Goal: Task Accomplishment & Management: Complete application form

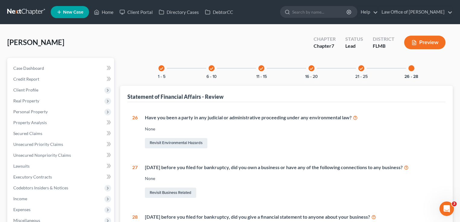
click at [99, 39] on div "[PERSON_NAME] Upgraded Chapter Chapter 7 Status Lead District FLMB Preview" at bounding box center [229, 45] width 445 height 26
click at [206, 51] on div "[PERSON_NAME] Upgraded Chapter Chapter 7 Status Lead District FLMB Preview" at bounding box center [229, 45] width 445 height 26
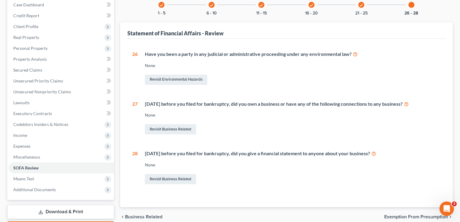
scroll to position [98, 0]
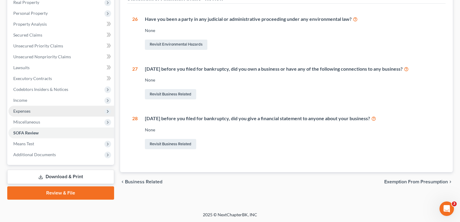
click at [59, 112] on span "Expenses" at bounding box center [61, 111] width 106 height 11
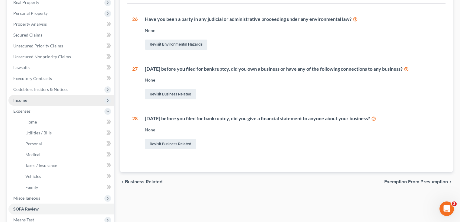
click at [48, 99] on span "Income" at bounding box center [61, 100] width 106 height 11
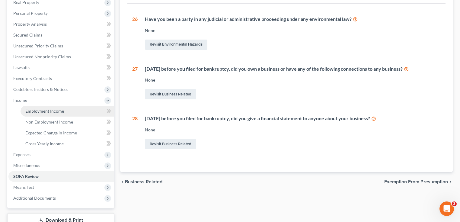
click at [50, 114] on link "Employment Income" at bounding box center [68, 111] width 94 height 11
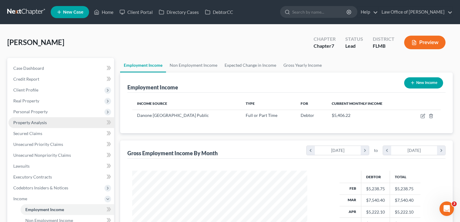
scroll to position [142, 0]
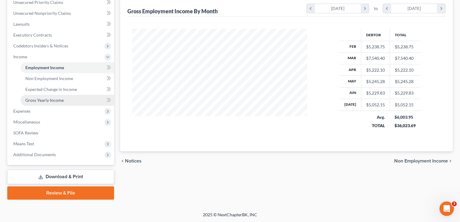
click at [44, 103] on link "Gross Yearly Income" at bounding box center [68, 100] width 94 height 11
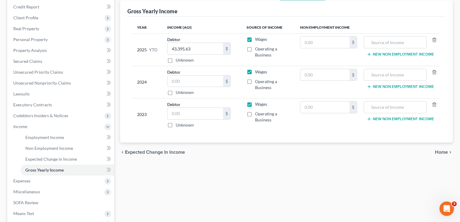
scroll to position [72, 0]
click at [331, 167] on div "Employment Income Non Employment Income Expected Change in Income Gross Yearly …" at bounding box center [286, 127] width 339 height 283
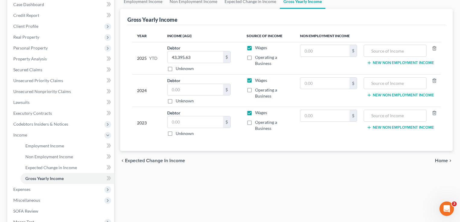
scroll to position [0, 0]
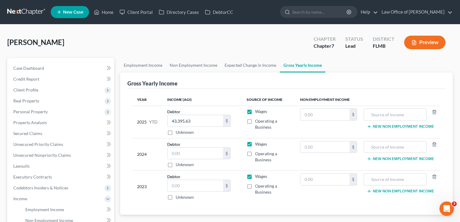
click at [284, 46] on div "[PERSON_NAME] Upgraded Chapter Chapter 7 Status Lead District FLMB Preview" at bounding box center [229, 45] width 445 height 26
click at [323, 115] on input "text" at bounding box center [324, 114] width 49 height 11
click at [339, 178] on input "text" at bounding box center [324, 178] width 49 height 11
type input "3,600"
click at [391, 184] on td "New Non Employment Income" at bounding box center [401, 186] width 79 height 32
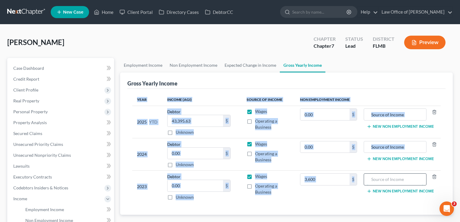
click at [390, 180] on input "text" at bounding box center [395, 178] width 56 height 11
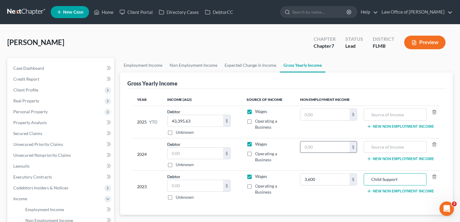
type input "Child Support"
click at [335, 147] on input "text" at bounding box center [324, 146] width 49 height 11
type input "3,600"
drag, startPoint x: 411, startPoint y: 181, endPoint x: 293, endPoint y: 195, distance: 118.7
click at [293, 195] on tr "2023 Debtor $ Unknown Balance Undetermined $ Unknown Wages Operating a Business…" at bounding box center [286, 186] width 308 height 32
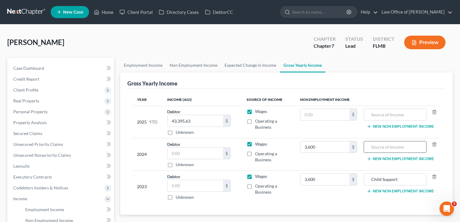
click at [391, 143] on input "text" at bounding box center [395, 146] width 56 height 11
paste input "Child Support"
type input "Child Support"
click at [325, 112] on input "text" at bounding box center [324, 114] width 49 height 11
type input "2,400"
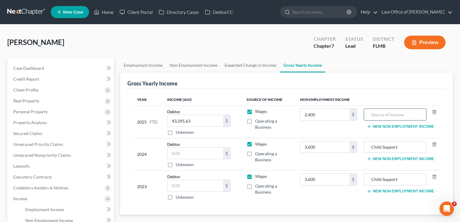
click at [403, 119] on input "text" at bounding box center [395, 114] width 56 height 11
type input "Child Support"
click at [351, 66] on ul "Employment Income Non Employment Income Expected Change in Income Gross Yearly …" at bounding box center [286, 65] width 332 height 14
click at [176, 37] on div "[PERSON_NAME] Upgraded Chapter Chapter 7 Status Lead District FLMB Preview" at bounding box center [229, 45] width 445 height 26
click at [224, 40] on div "[PERSON_NAME] Upgraded Chapter Chapter 7 Status Lead District FLMB Preview" at bounding box center [229, 45] width 445 height 26
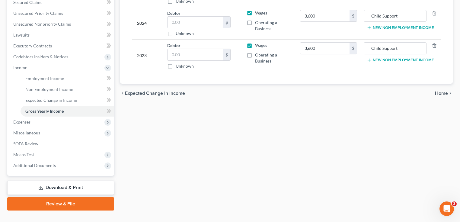
scroll to position [142, 0]
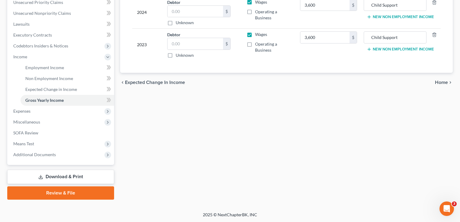
click at [66, 191] on link "Review & File" at bounding box center [60, 192] width 107 height 13
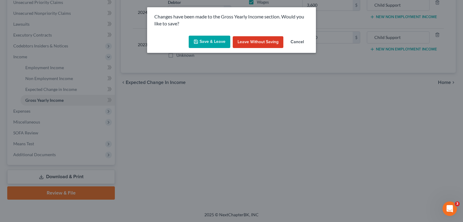
click at [213, 44] on button "Save & Leave" at bounding box center [210, 42] width 42 height 13
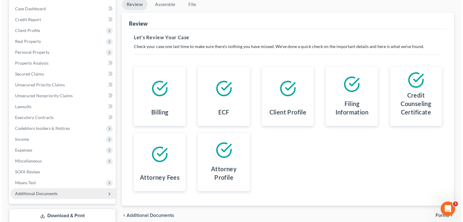
scroll to position [98, 0]
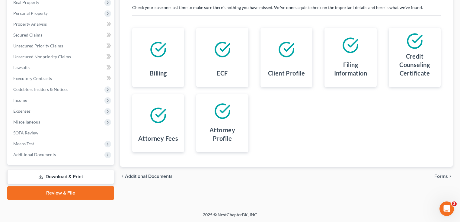
click at [54, 175] on link "Download & Print" at bounding box center [60, 177] width 107 height 14
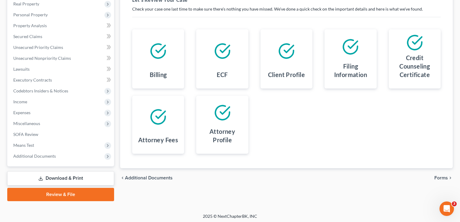
scroll to position [98, 0]
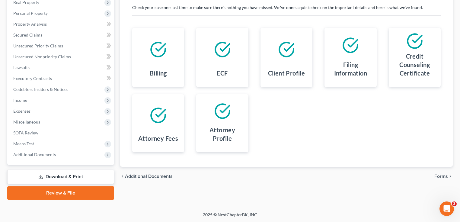
click at [38, 176] on icon at bounding box center [40, 176] width 5 height 5
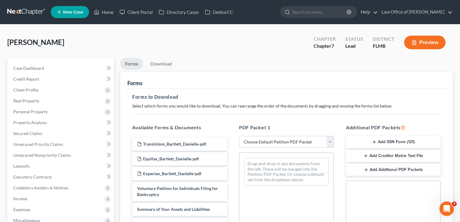
click at [281, 141] on select "Choose Default Petition PDF Packet Complete Bankruptcy Petition (all forms and …" at bounding box center [286, 142] width 95 height 12
select select "0"
click at [239, 136] on select "Choose Default Petition PDF Packet Complete Bankruptcy Petition (all forms and …" at bounding box center [286, 142] width 95 height 12
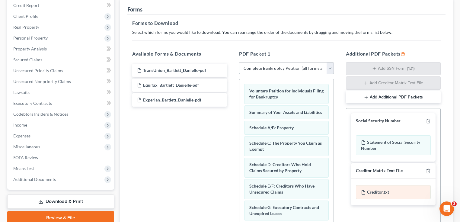
scroll to position [151, 0]
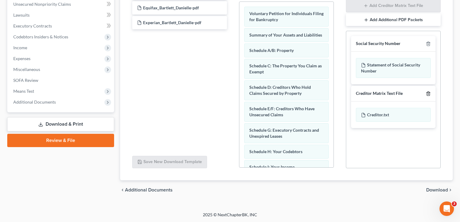
click at [427, 93] on icon "button" at bounding box center [428, 93] width 5 height 5
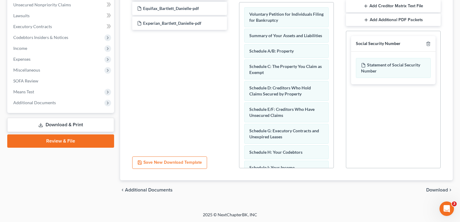
click at [442, 189] on span "Download" at bounding box center [437, 189] width 22 height 5
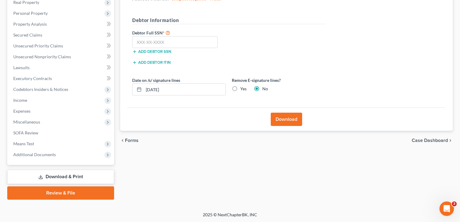
drag, startPoint x: 172, startPoint y: 176, endPoint x: 176, endPoint y: 165, distance: 11.5
click at [172, 176] on div "Forms Download Forms Forms to Download Select which forms you would like to dow…" at bounding box center [286, 80] width 339 height 240
click at [170, 45] on input "text" at bounding box center [174, 42] width 85 height 12
type input "589-60-1704"
click at [240, 87] on label "Yes" at bounding box center [243, 89] width 6 height 6
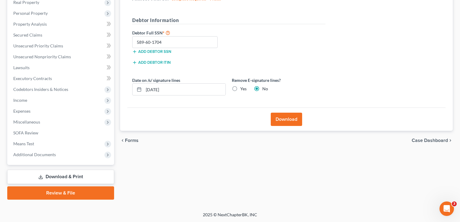
click at [243, 87] on input "Yes" at bounding box center [245, 88] width 4 height 4
radio input "true"
radio input "false"
click at [293, 119] on button "Download" at bounding box center [286, 119] width 31 height 13
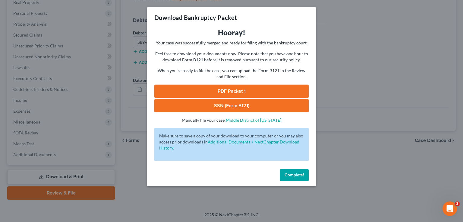
click at [271, 91] on link "PDF Packet 1" at bounding box center [231, 90] width 154 height 13
click at [202, 105] on link "SSN (Form B121)" at bounding box center [231, 105] width 154 height 13
click at [296, 173] on span "Complete!" at bounding box center [294, 174] width 19 height 5
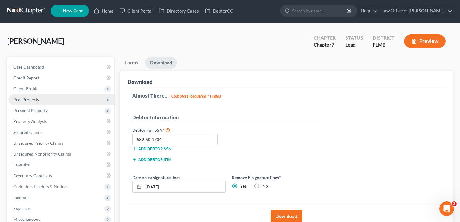
scroll to position [0, 0]
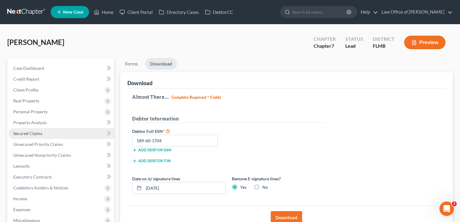
click at [31, 132] on span "Secured Claims" at bounding box center [27, 133] width 29 height 5
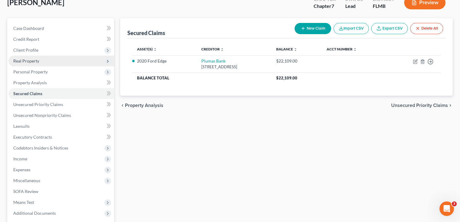
scroll to position [2, 0]
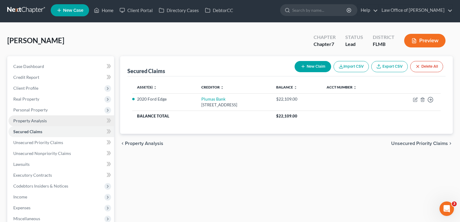
click at [36, 120] on span "Property Analysis" at bounding box center [29, 120] width 33 height 5
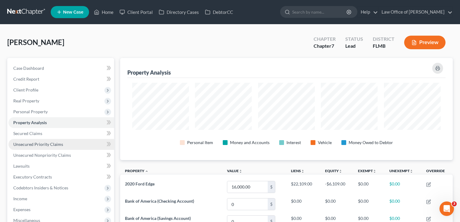
click at [37, 142] on span "Unsecured Priority Claims" at bounding box center [38, 143] width 50 height 5
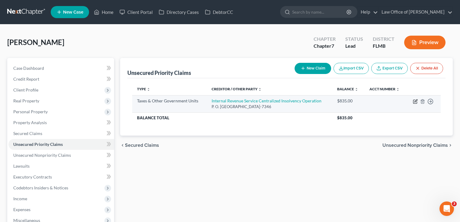
click at [414, 101] on icon "button" at bounding box center [415, 101] width 5 height 5
select select "0"
select select "39"
select select "0"
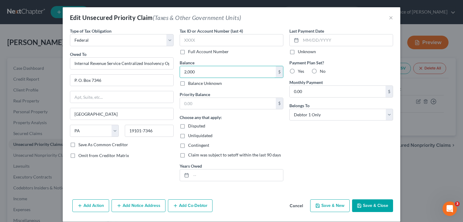
type input "2,000"
click at [368, 206] on button "Save & Close" at bounding box center [372, 205] width 41 height 13
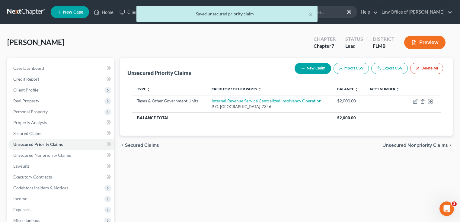
click at [246, 164] on div "Unsecured Priority Claims New Claim Import CSV Export CSV Delete All Type expan…" at bounding box center [286, 178] width 339 height 240
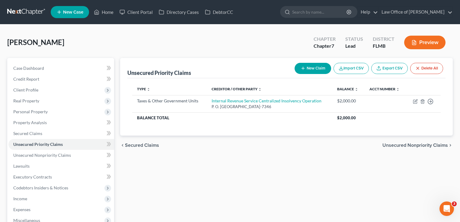
click at [28, 11] on link at bounding box center [26, 12] width 39 height 11
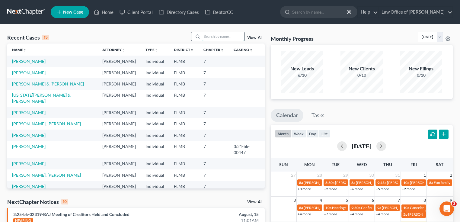
click at [225, 37] on input "search" at bounding box center [223, 36] width 42 height 9
type input "huso"
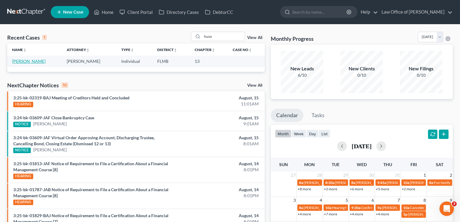
click at [28, 62] on link "Huso, Lesli" at bounding box center [28, 61] width 33 height 5
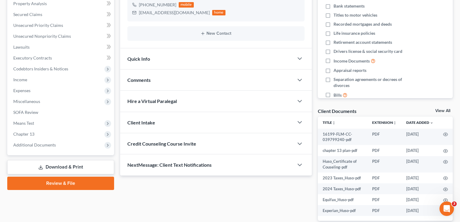
scroll to position [151, 0]
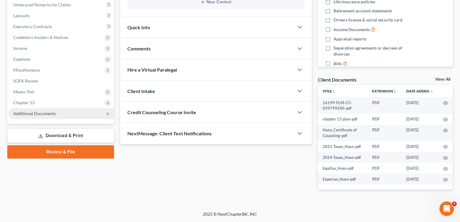
click at [56, 113] on span "Additional Documents" at bounding box center [61, 113] width 106 height 11
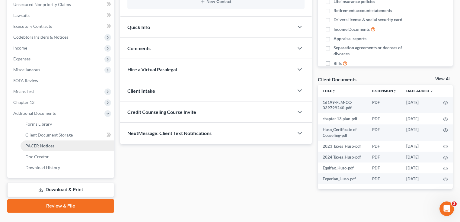
click at [51, 143] on span "PACER Notices" at bounding box center [39, 145] width 29 height 5
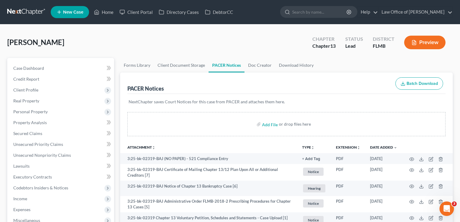
click at [148, 42] on div "Huso, Lesli Upgraded Chapter Chapter 13 Status Lead District FLMB Preview" at bounding box center [229, 45] width 445 height 26
drag, startPoint x: 66, startPoint y: 40, endPoint x: 6, endPoint y: 42, distance: 60.1
click at [6, 42] on div "Huso, Lesli Upgraded Chapter Chapter 13 Status Lead District FLMB Preview Petit…" at bounding box center [230, 199] width 460 height 351
click at [59, 38] on div "Huso, Lesli Upgraded Chapter Chapter 13 Status Lead District FLMB Preview" at bounding box center [229, 45] width 445 height 26
drag, startPoint x: 42, startPoint y: 43, endPoint x: 4, endPoint y: 45, distance: 38.6
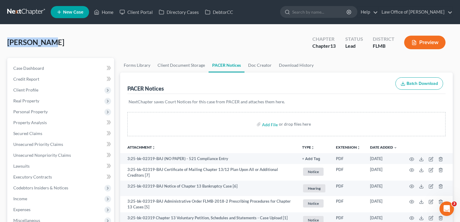
click at [4, 45] on div "Huso, Lesli Upgraded Chapter Chapter 13 Status Lead District FLMB Preview Petit…" at bounding box center [230, 199] width 460 height 351
click at [52, 39] on div "Huso, Lesli Upgraded Chapter Chapter 13 Status Lead District FLMB Preview" at bounding box center [229, 45] width 445 height 26
click at [17, 10] on link at bounding box center [26, 12] width 39 height 11
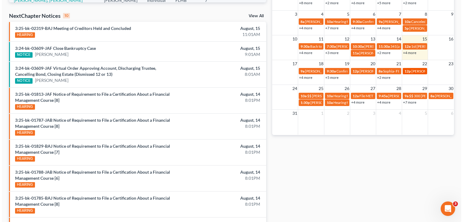
scroll to position [138, 0]
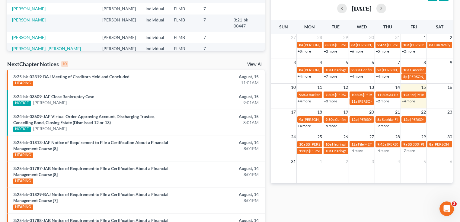
click at [408, 150] on link "+7 more" at bounding box center [408, 150] width 13 height 5
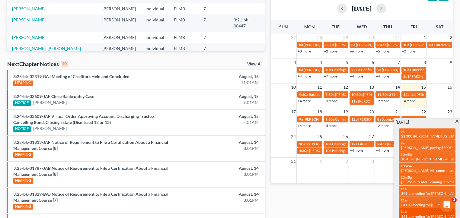
click at [415, 214] on span "341(a) meeting for Marquis R Scott" at bounding box center [430, 216] width 58 height 5
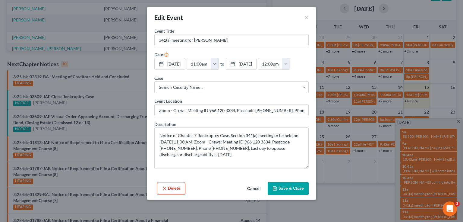
click at [309, 14] on div "Edit Event ×" at bounding box center [231, 17] width 169 height 21
click at [307, 18] on button "×" at bounding box center [307, 17] width 4 height 7
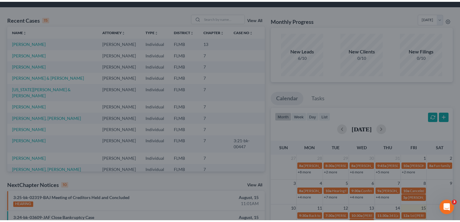
scroll to position [0, 0]
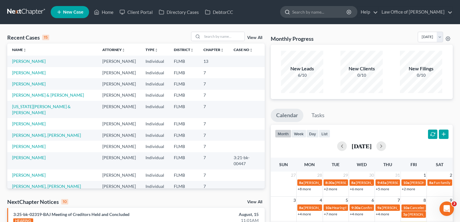
click at [311, 10] on input "search" at bounding box center [319, 11] width 55 height 11
type input "thomas"
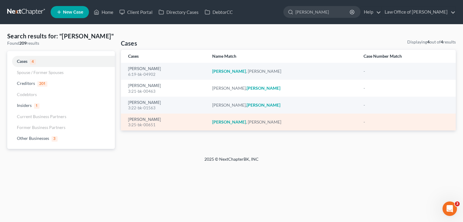
click at [150, 122] on div "3:25-bk-00651" at bounding box center [165, 125] width 75 height 6
click at [149, 121] on link "Thomas, Shawn" at bounding box center [144, 119] width 33 height 4
select select "2"
